Goal: Task Accomplishment & Management: Manage account settings

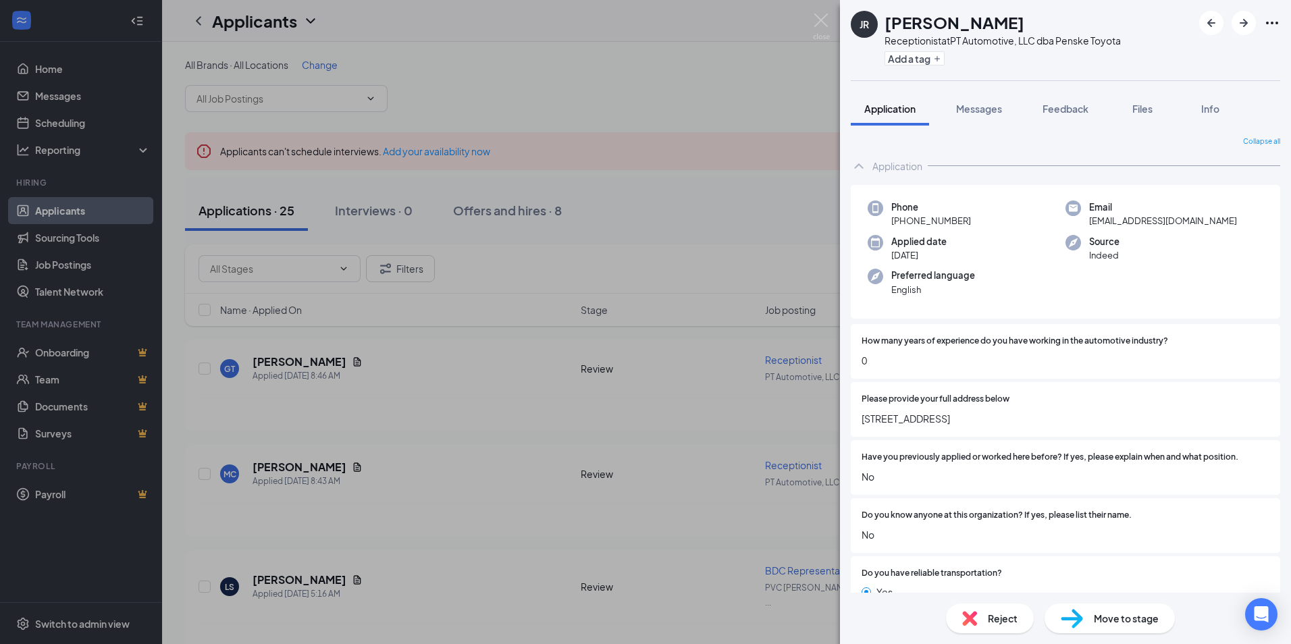
click at [750, 45] on div "JR [PERSON_NAME] Receptionist at PT Automotive, LLC dba Penske Toyota Add a tag…" at bounding box center [645, 322] width 1291 height 644
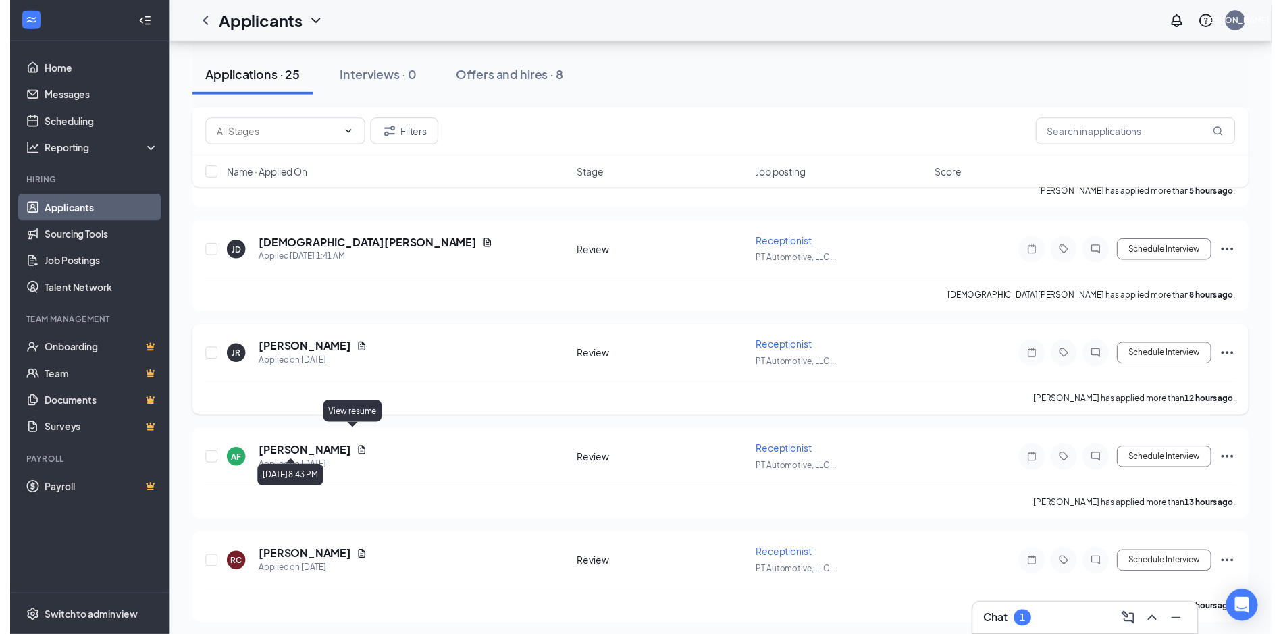
scroll to position [405, 0]
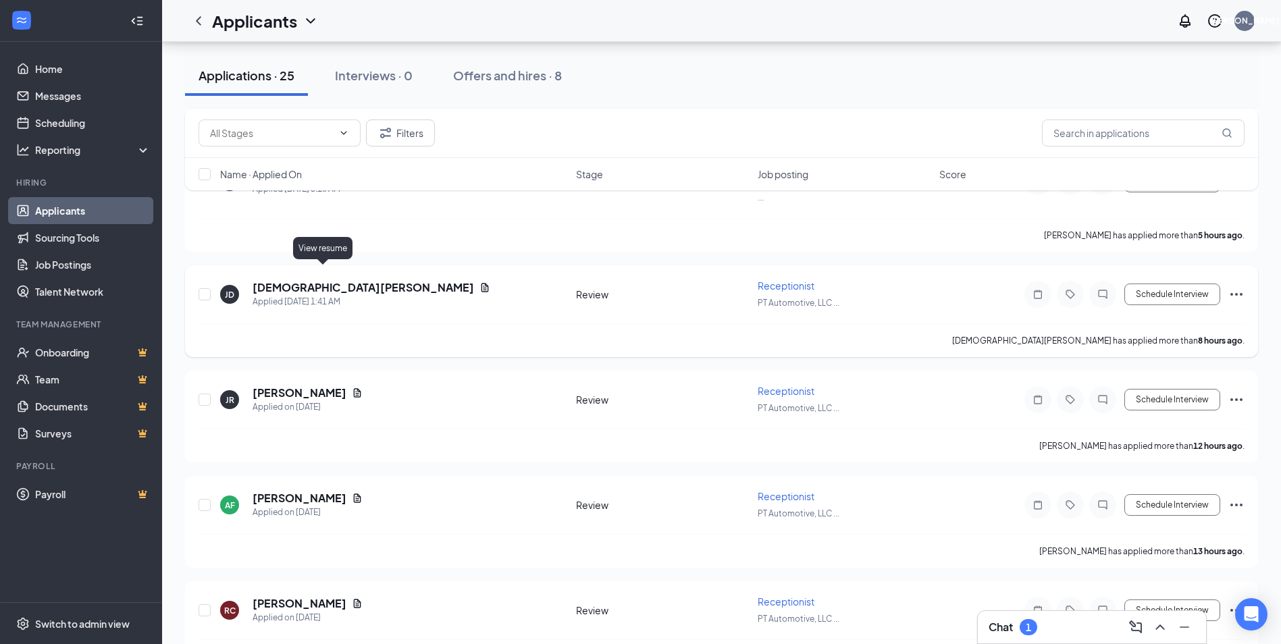
click at [479, 282] on icon "Document" at bounding box center [484, 287] width 11 height 11
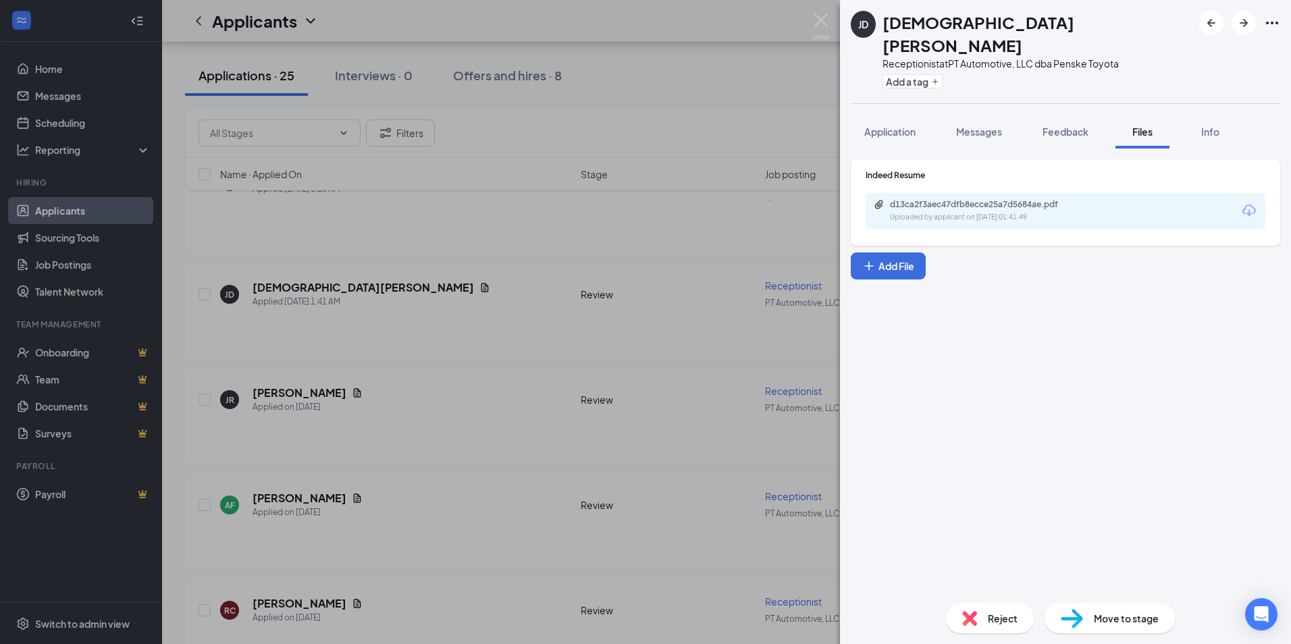
click at [446, 36] on div "[PERSON_NAME] Receptionist at PT Automotive, LLC dba Penske Toyota Add a tag Ap…" at bounding box center [645, 322] width 1291 height 644
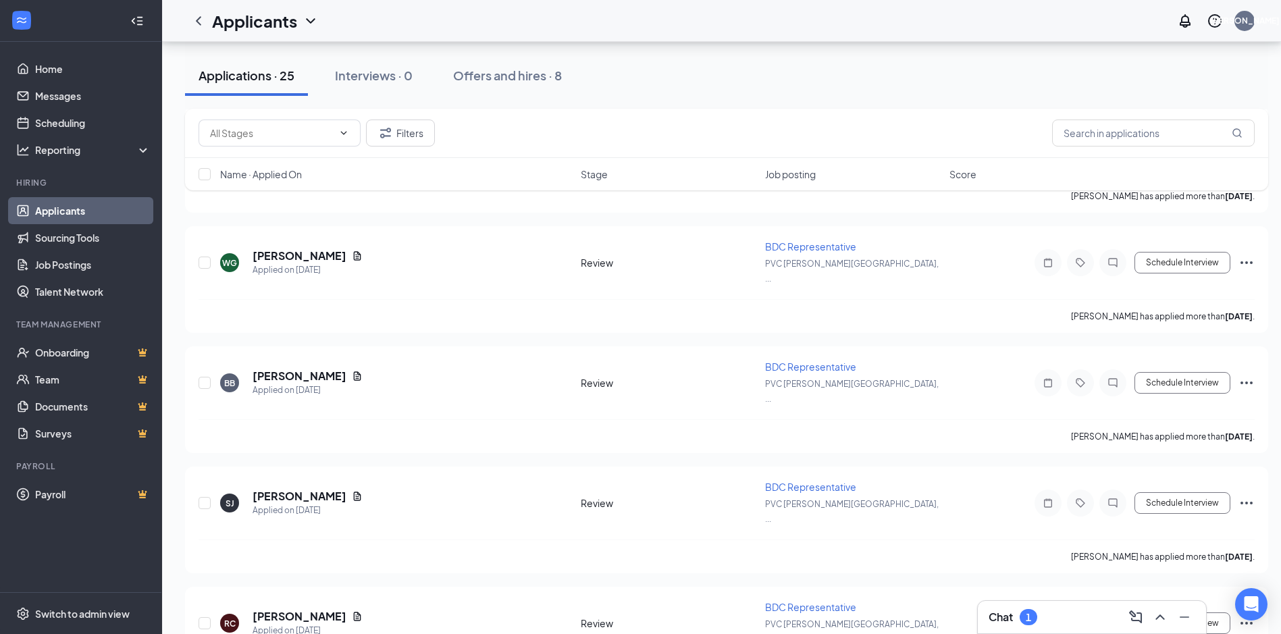
scroll to position [1194, 0]
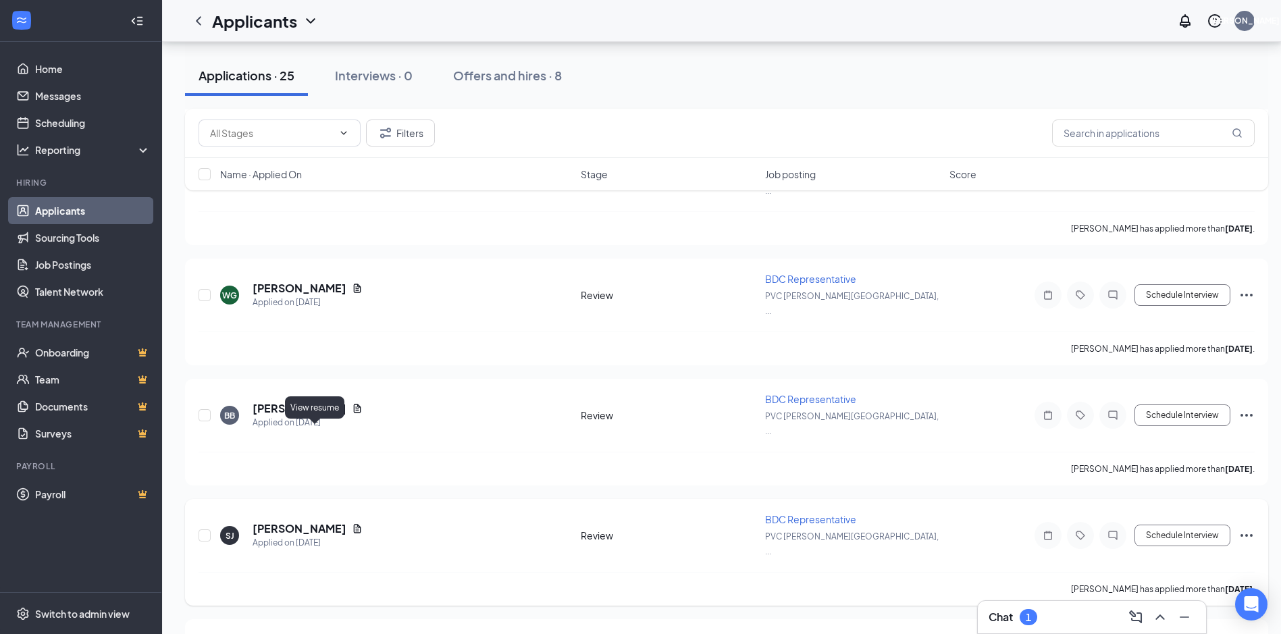
click at [354, 524] on icon "Document" at bounding box center [357, 528] width 7 height 9
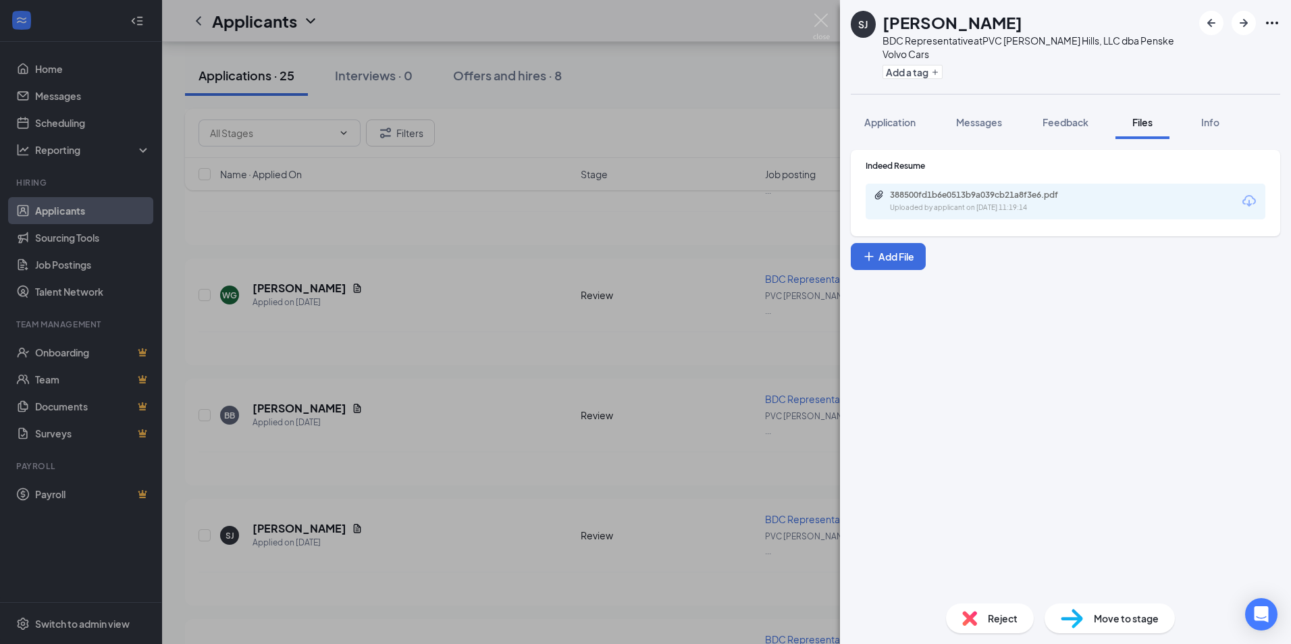
click at [427, 279] on div "SJ [PERSON_NAME] BDC Representative at PVC [PERSON_NAME][GEOGRAPHIC_DATA], LLC …" at bounding box center [645, 322] width 1291 height 644
